Goal: Information Seeking & Learning: Find contact information

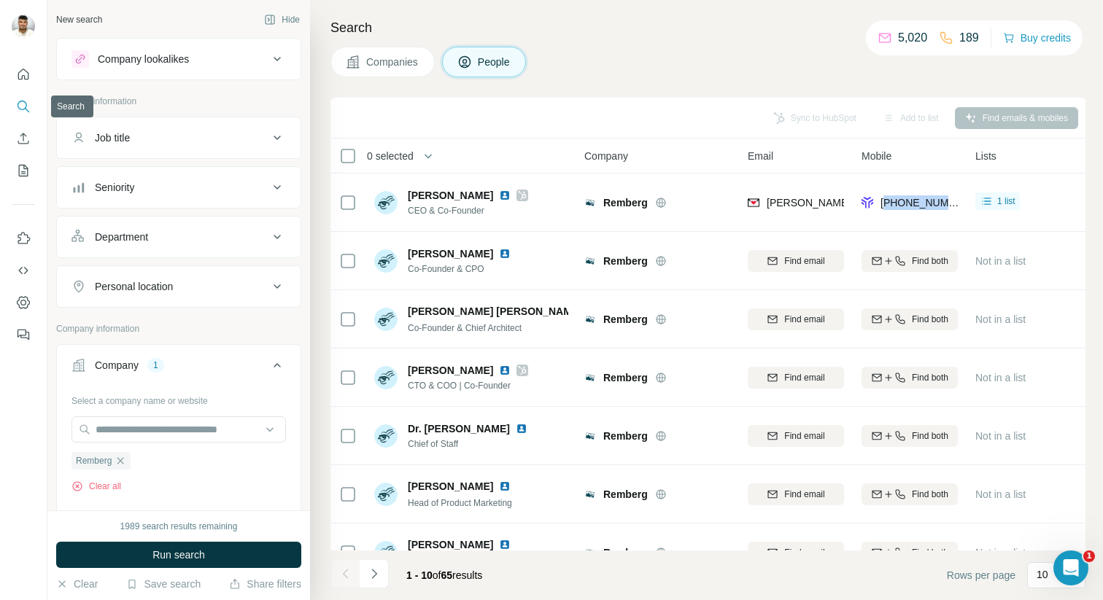
click at [23, 106] on icon "Search" at bounding box center [23, 106] width 15 height 15
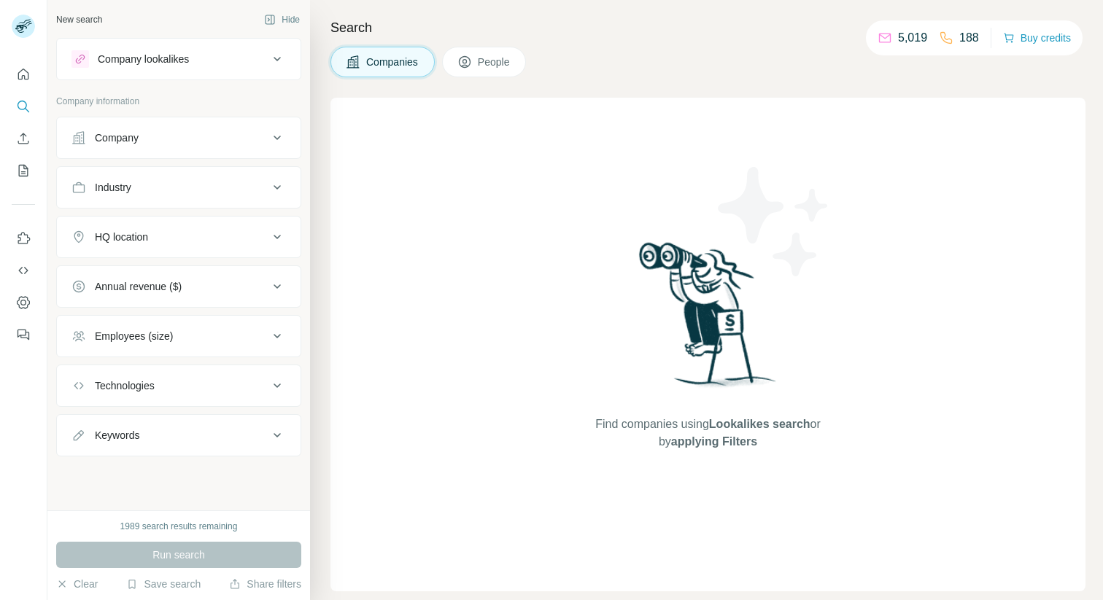
click at [125, 141] on div "Company" at bounding box center [117, 138] width 44 height 15
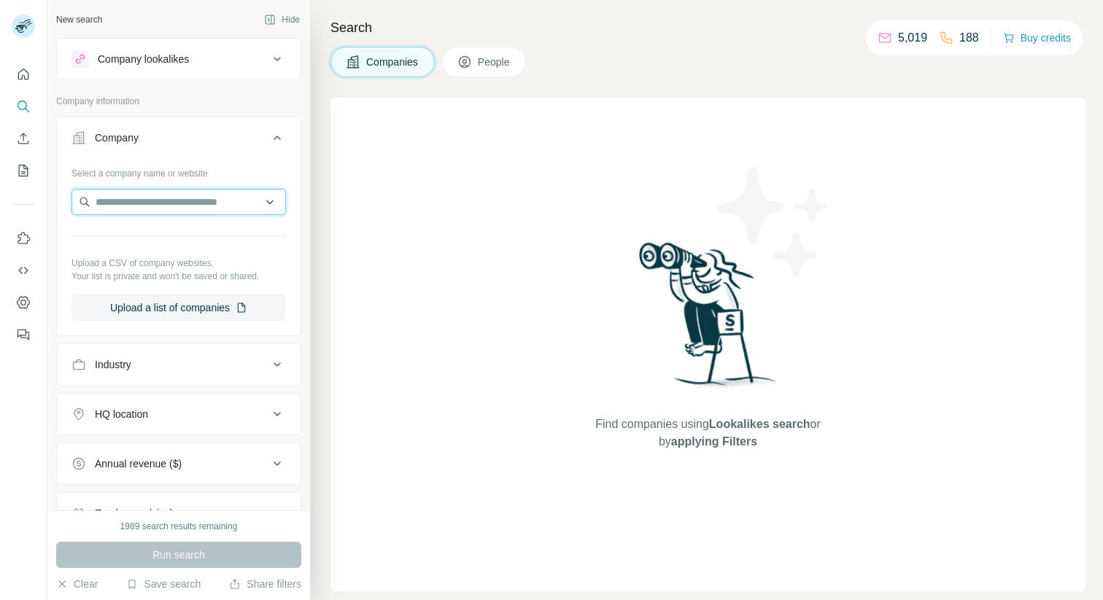
click at [136, 197] on input "text" at bounding box center [178, 202] width 214 height 26
paste input "**********"
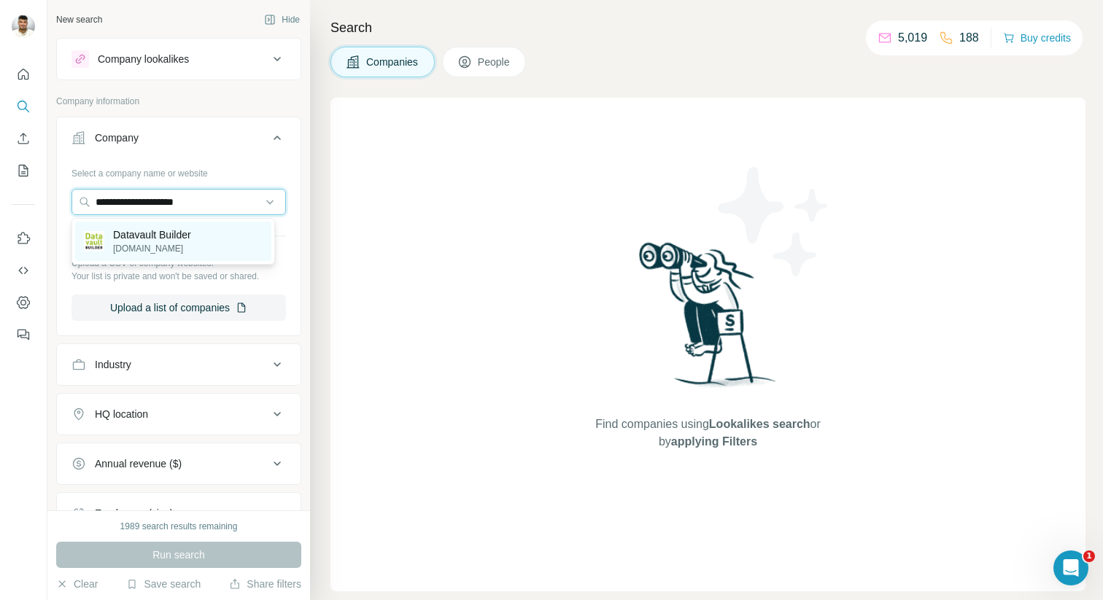
type input "**********"
click at [191, 245] on p "[DOMAIN_NAME]" at bounding box center [152, 248] width 78 height 13
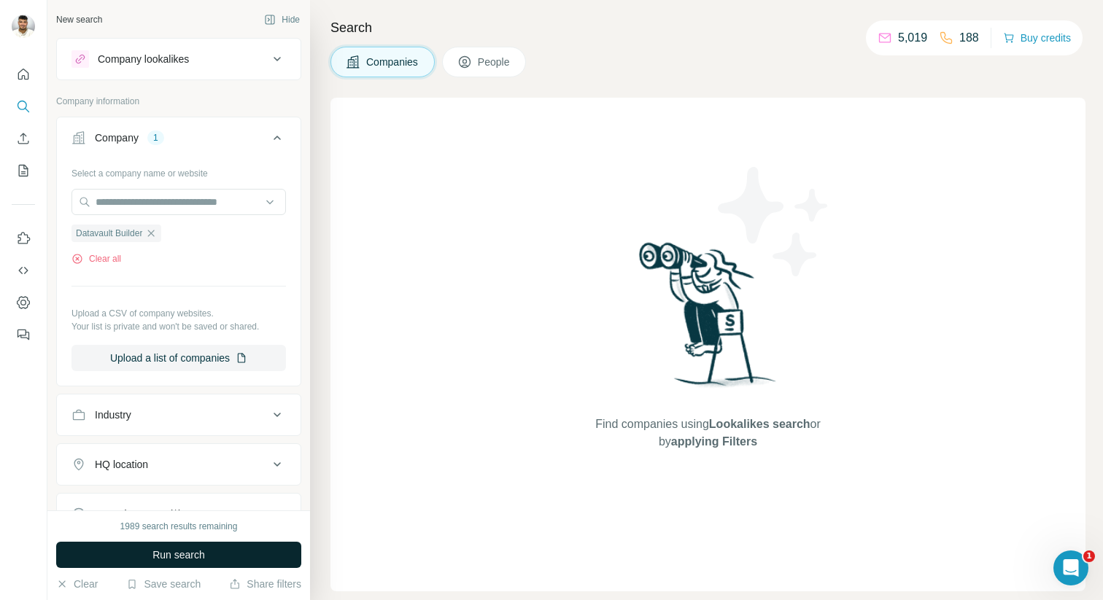
click at [169, 562] on span "Run search" at bounding box center [178, 555] width 53 height 15
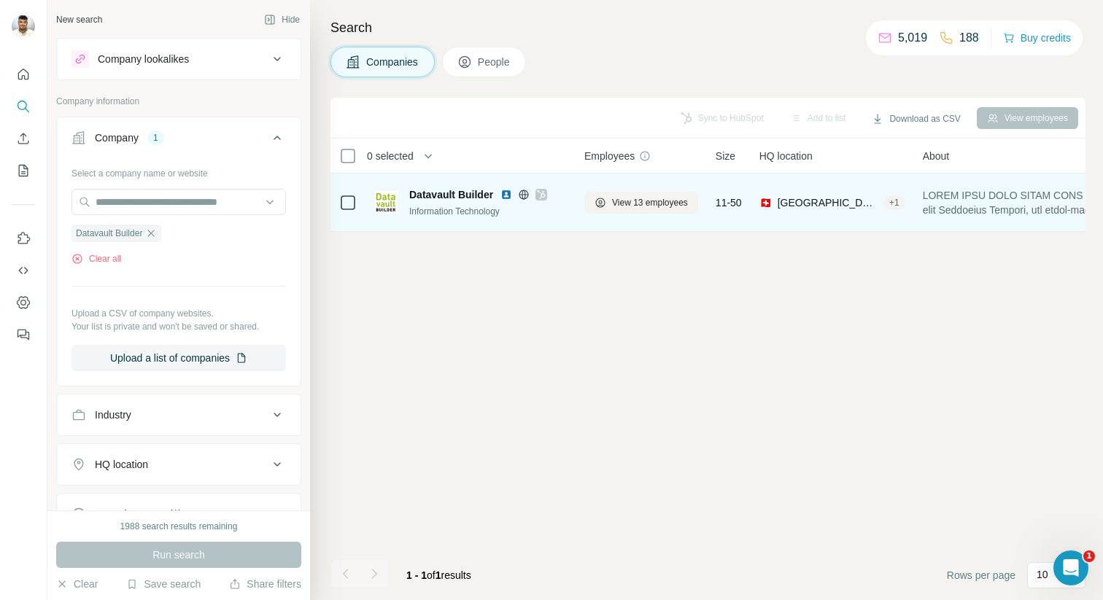
click at [435, 203] on div "Datavault Builder Information Technology" at bounding box center [488, 202] width 158 height 31
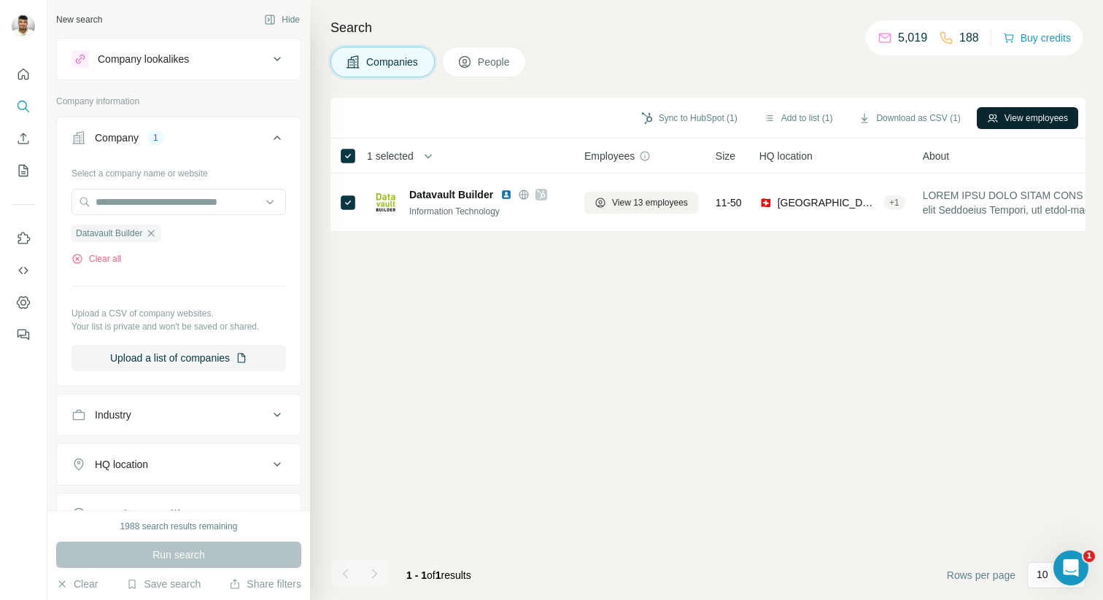
click at [1017, 125] on button "View employees" at bounding box center [1027, 118] width 101 height 22
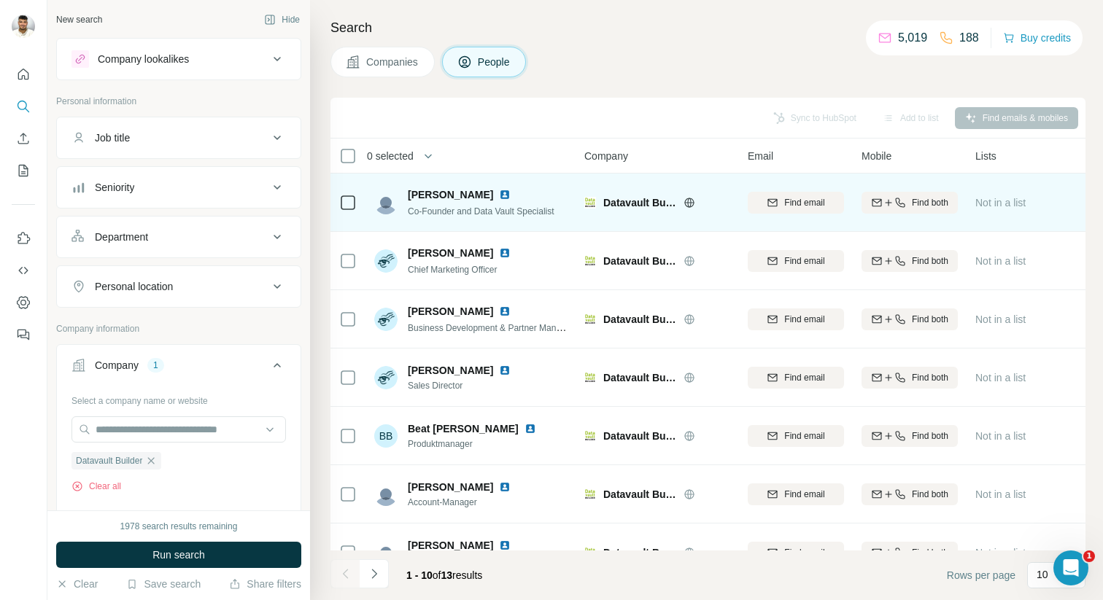
click at [499, 196] on img at bounding box center [505, 195] width 12 height 12
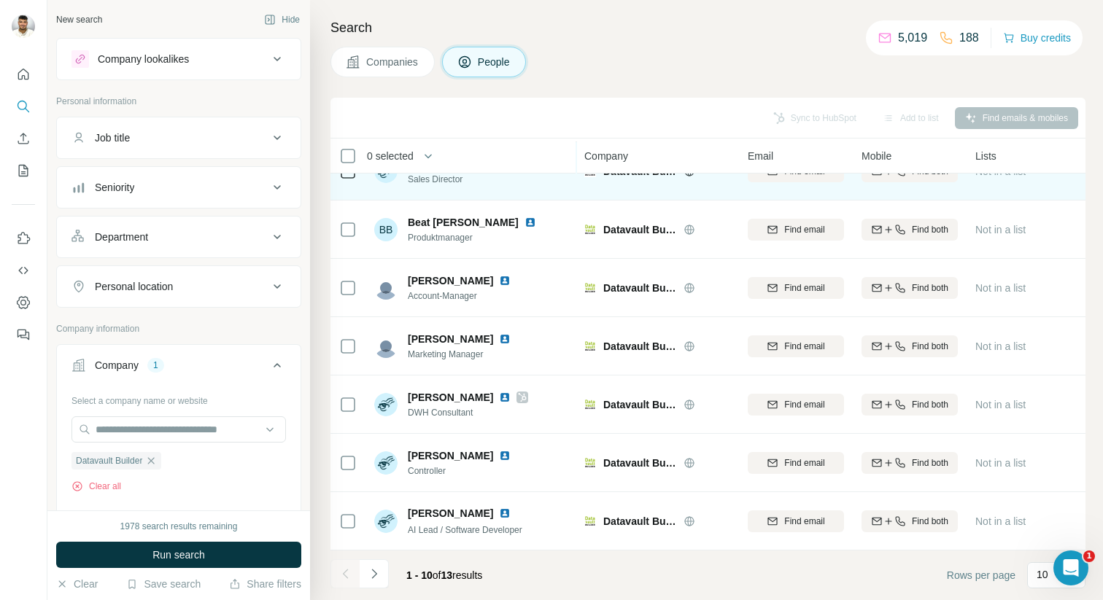
scroll to position [214, 0]
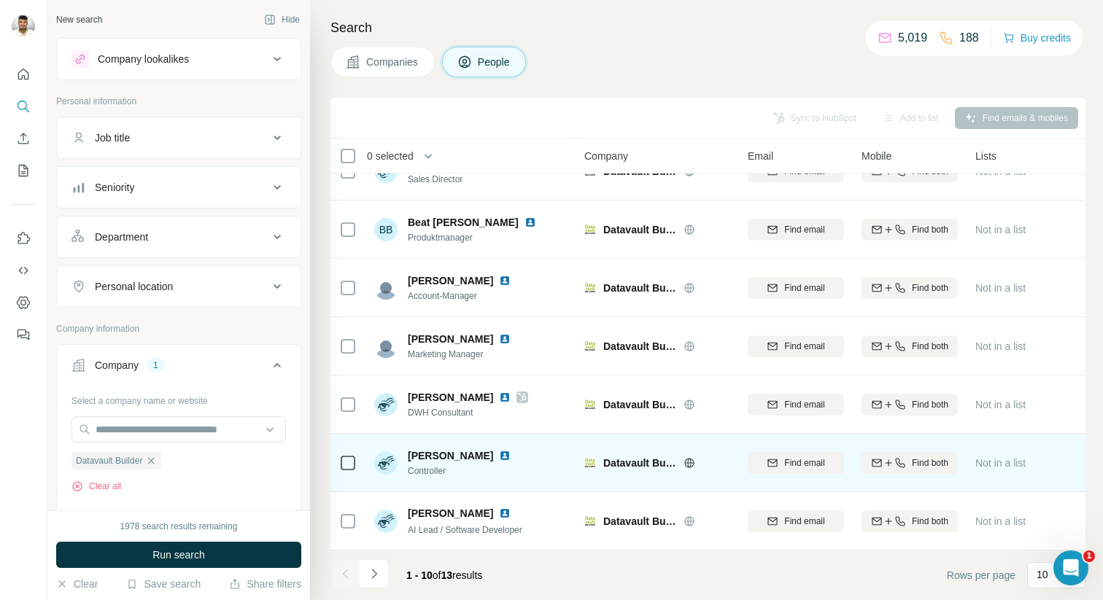
click at [499, 450] on img at bounding box center [505, 456] width 12 height 12
